Goal: Use online tool/utility: Utilize a website feature to perform a specific function

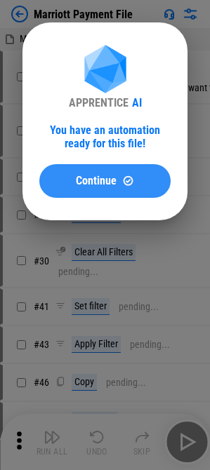
click at [140, 178] on div "Continue" at bounding box center [105, 181] width 98 height 12
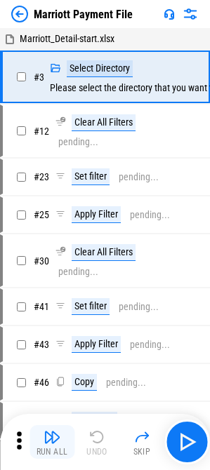
click at [44, 272] on img "button" at bounding box center [52, 437] width 17 height 17
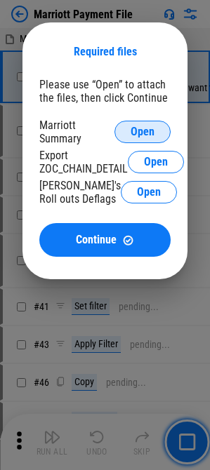
click at [131, 135] on span "Open" at bounding box center [143, 131] width 24 height 11
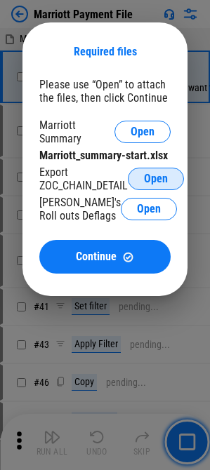
click at [159, 173] on span "Open" at bounding box center [156, 178] width 24 height 11
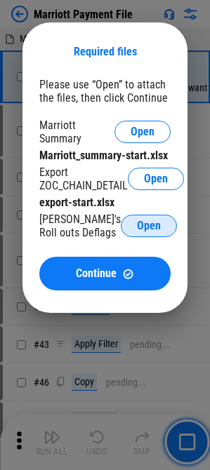
click at [140, 227] on span "Open" at bounding box center [149, 225] width 24 height 11
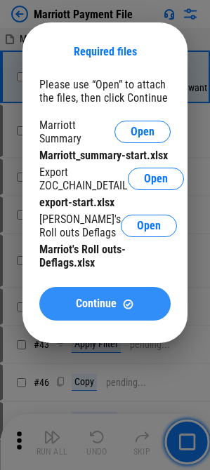
click at [102, 272] on button "Continue" at bounding box center [104, 304] width 131 height 34
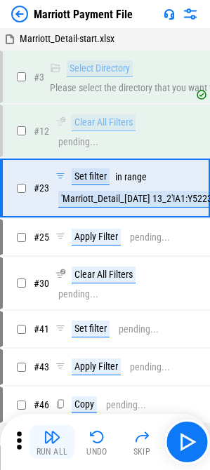
click at [56, 272] on img "button" at bounding box center [52, 437] width 17 height 17
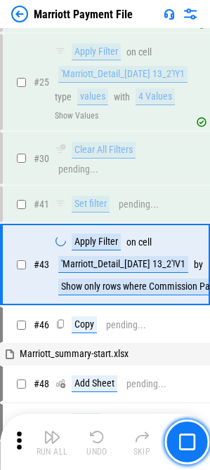
scroll to position [215, 0]
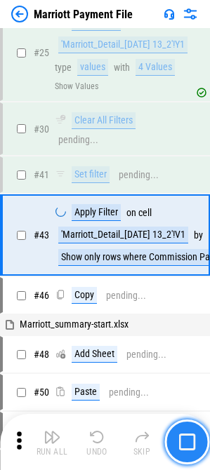
click at [204, 272] on button "button" at bounding box center [186, 442] width 45 height 45
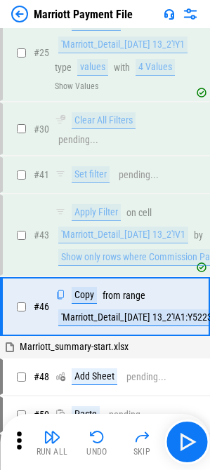
click at [15, 272] on icon at bounding box center [18, 440] width 21 height 21
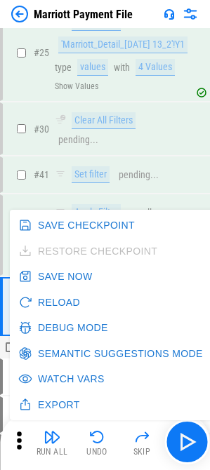
click at [37, 272] on button "Reload" at bounding box center [50, 303] width 70 height 26
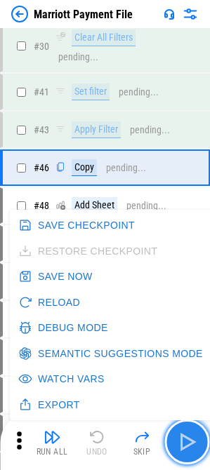
click at [189, 272] on img "button" at bounding box center [186, 442] width 22 height 22
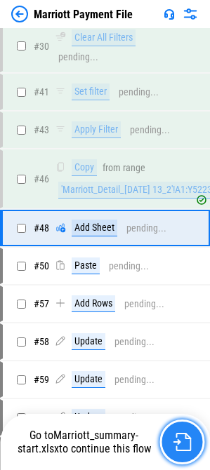
click at [175, 272] on img "button" at bounding box center [182, 442] width 18 height 18
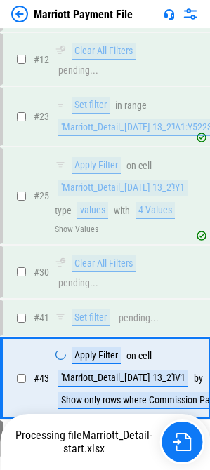
scroll to position [215, 0]
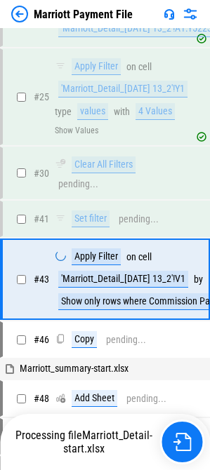
scroll to position [215, 0]
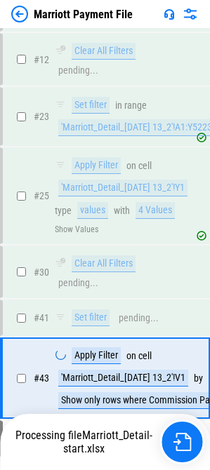
scroll to position [215, 0]
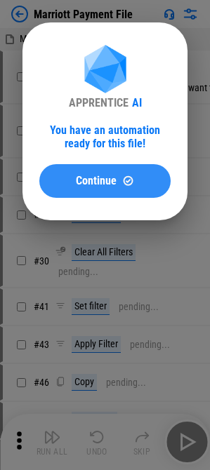
click at [74, 186] on div "Continue" at bounding box center [105, 181] width 98 height 12
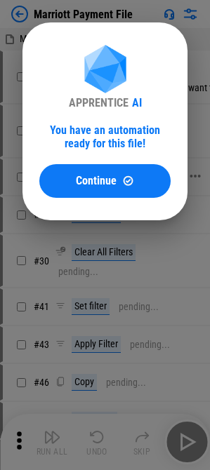
click at [119, 192] on button "Continue" at bounding box center [104, 181] width 131 height 34
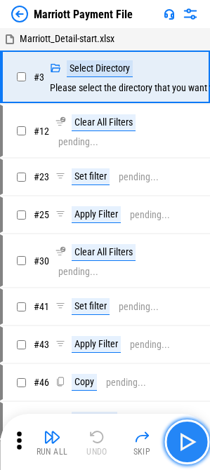
click at [188, 442] on img "button" at bounding box center [186, 442] width 22 height 22
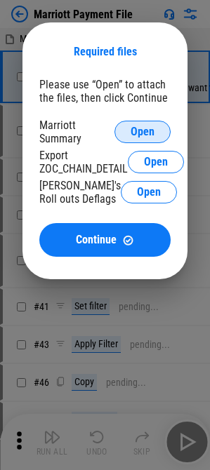
click at [135, 137] on span "Open" at bounding box center [143, 131] width 24 height 11
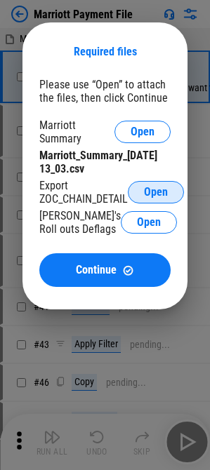
click at [152, 192] on span "Open" at bounding box center [156, 192] width 24 height 11
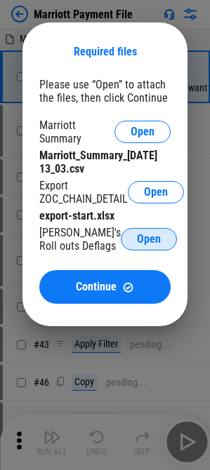
click at [155, 244] on button "Open" at bounding box center [149, 239] width 56 height 22
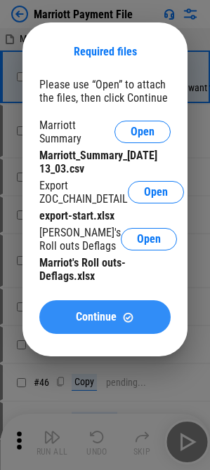
click at [114, 303] on button "Continue" at bounding box center [104, 317] width 131 height 34
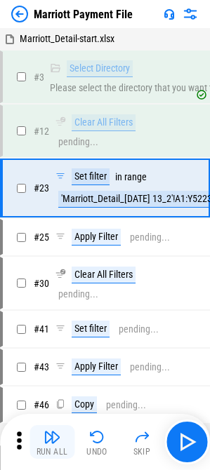
click at [55, 450] on div "Run All" at bounding box center [53, 452] width 32 height 8
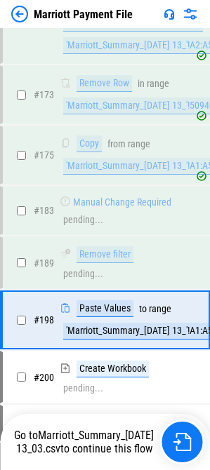
scroll to position [3332, 0]
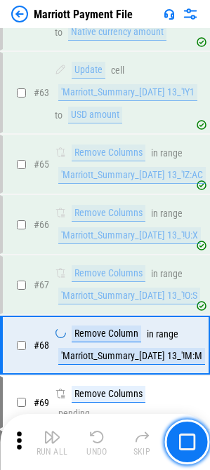
scroll to position [1227, 0]
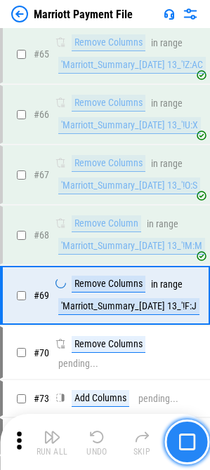
click at [188, 446] on img "button" at bounding box center [186, 442] width 17 height 17
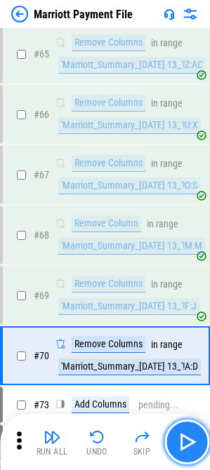
click at [183, 430] on button "button" at bounding box center [186, 442] width 45 height 45
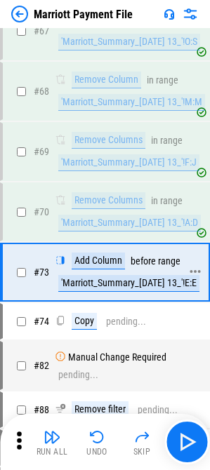
scroll to position [1408, 0]
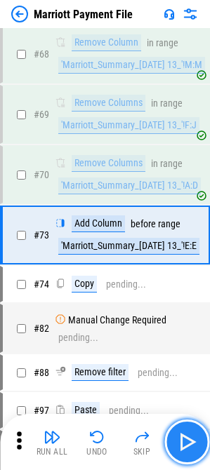
click at [185, 451] on img "button" at bounding box center [186, 442] width 22 height 22
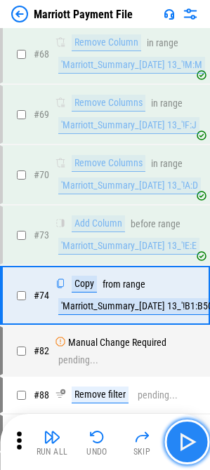
click at [204, 446] on button "button" at bounding box center [186, 442] width 45 height 45
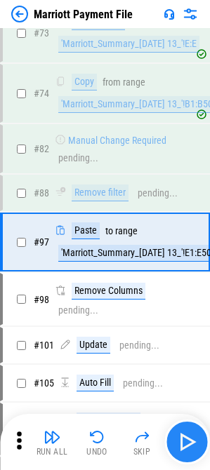
scroll to position [1617, 0]
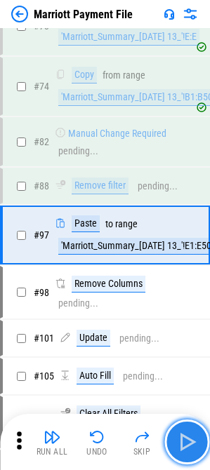
click at [204, 446] on button "button" at bounding box center [186, 442] width 45 height 45
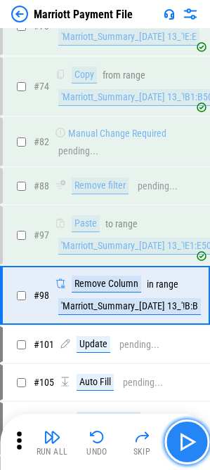
click at [204, 446] on button "button" at bounding box center [186, 442] width 45 height 45
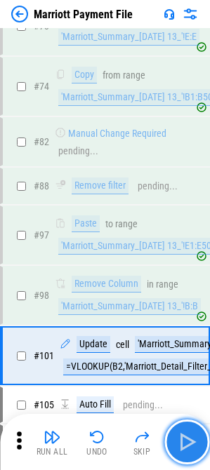
click at [187, 447] on img "button" at bounding box center [186, 442] width 22 height 22
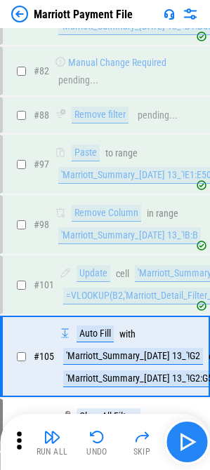
scroll to position [1810, 0]
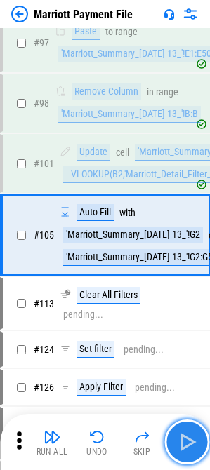
click at [188, 447] on img "button" at bounding box center [186, 442] width 22 height 22
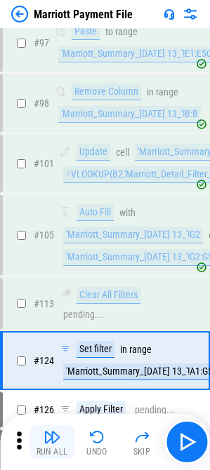
click at [57, 449] on div "Run All" at bounding box center [53, 452] width 32 height 8
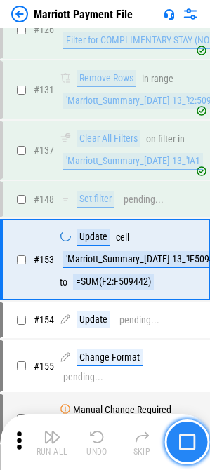
scroll to position [2226, 0]
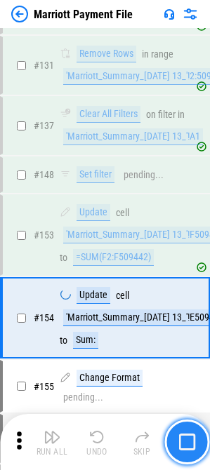
click at [188, 450] on img "button" at bounding box center [186, 442] width 17 height 17
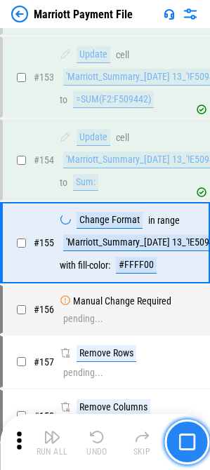
scroll to position [2391, 0]
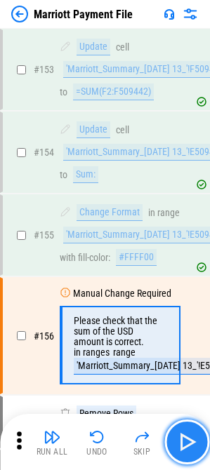
click at [188, 450] on img "button" at bounding box center [186, 442] width 22 height 22
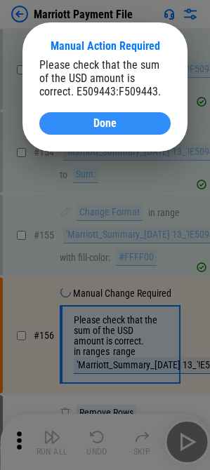
click at [131, 133] on button "Done" at bounding box center [104, 123] width 131 height 22
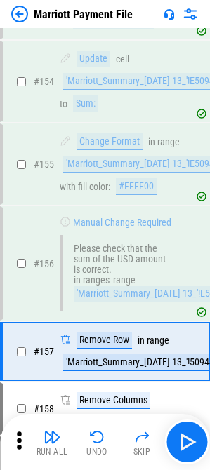
scroll to position [2579, 0]
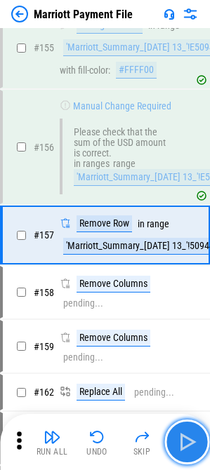
click at [187, 444] on img "button" at bounding box center [186, 442] width 22 height 22
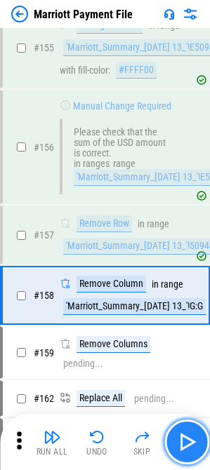
click at [187, 444] on img "button" at bounding box center [186, 442] width 22 height 22
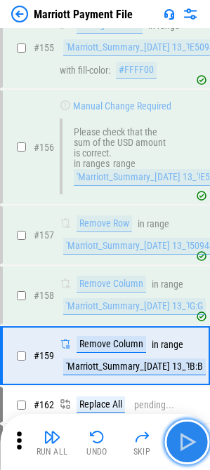
click at [186, 439] on img "button" at bounding box center [186, 442] width 22 height 22
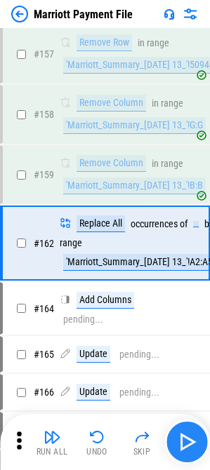
scroll to position [2768, 0]
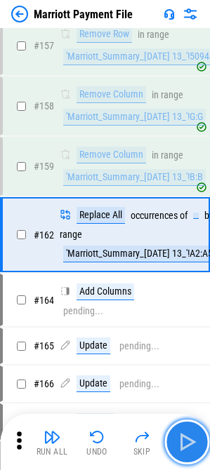
click at [183, 451] on img "button" at bounding box center [186, 442] width 22 height 22
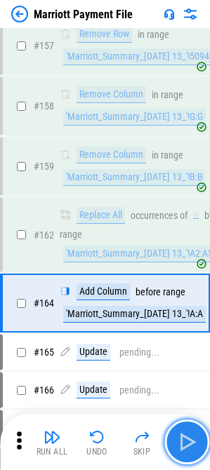
click at [192, 444] on img "button" at bounding box center [186, 442] width 22 height 22
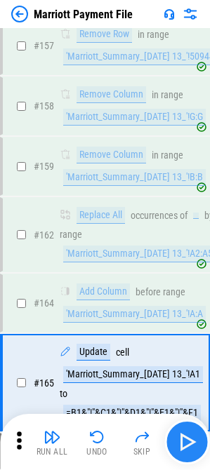
scroll to position [2908, 0]
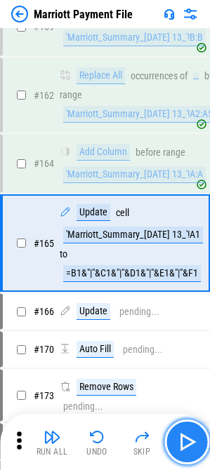
click at [186, 439] on img "button" at bounding box center [186, 442] width 22 height 22
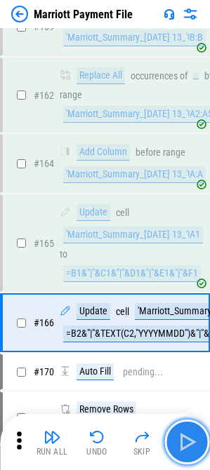
click at [188, 444] on img "button" at bounding box center [186, 442] width 22 height 22
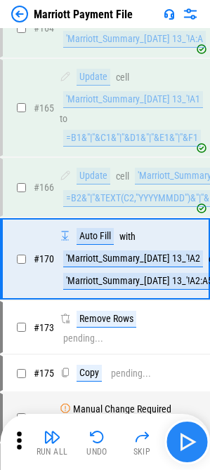
scroll to position [3051, 0]
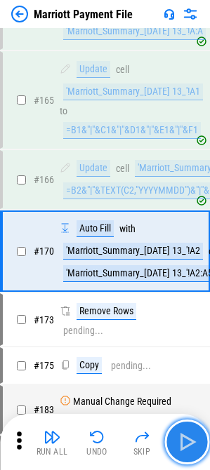
click at [188, 444] on img "button" at bounding box center [186, 442] width 22 height 22
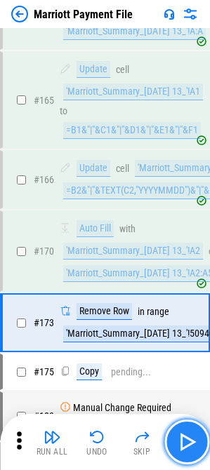
click at [185, 450] on img "button" at bounding box center [186, 442] width 22 height 22
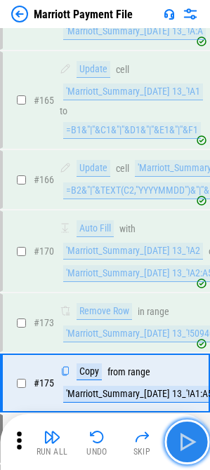
click at [192, 449] on img "button" at bounding box center [186, 442] width 22 height 22
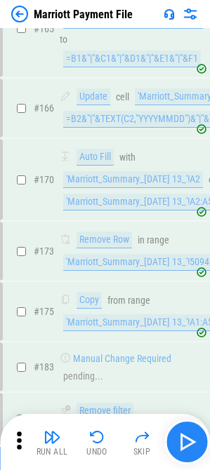
scroll to position [3332, 0]
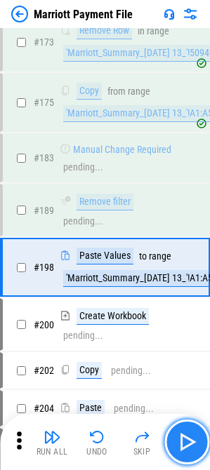
click at [194, 445] on img "button" at bounding box center [186, 442] width 22 height 22
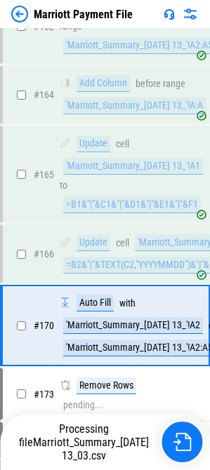
scroll to position [3051, 0]
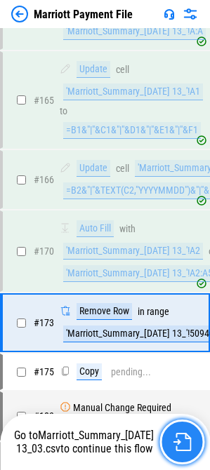
click at [179, 442] on img "button" at bounding box center [182, 442] width 18 height 18
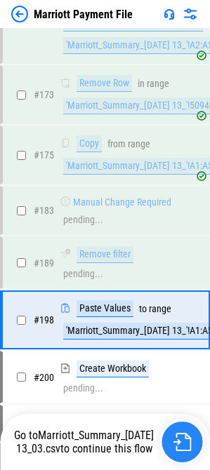
scroll to position [3332, 0]
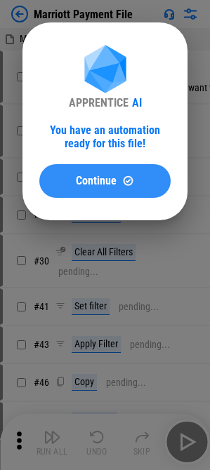
click at [104, 189] on button "Continue" at bounding box center [104, 181] width 131 height 34
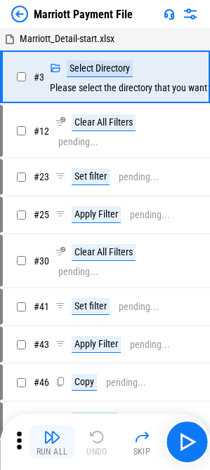
click at [62, 438] on button "Run All" at bounding box center [51, 442] width 45 height 34
